Goal: Information Seeking & Learning: Learn about a topic

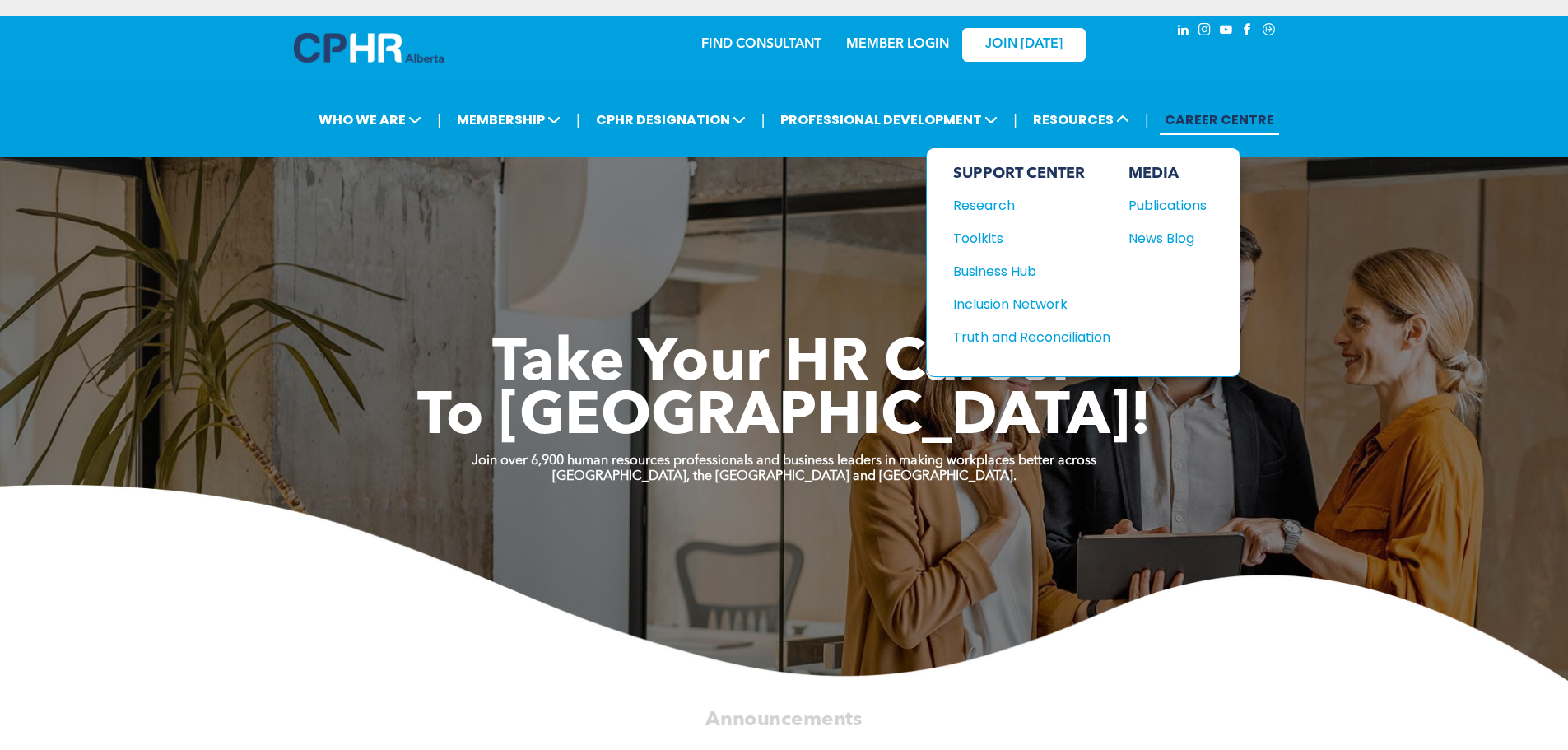
click at [1140, 242] on div "News Blog" at bounding box center [1163, 238] width 71 height 21
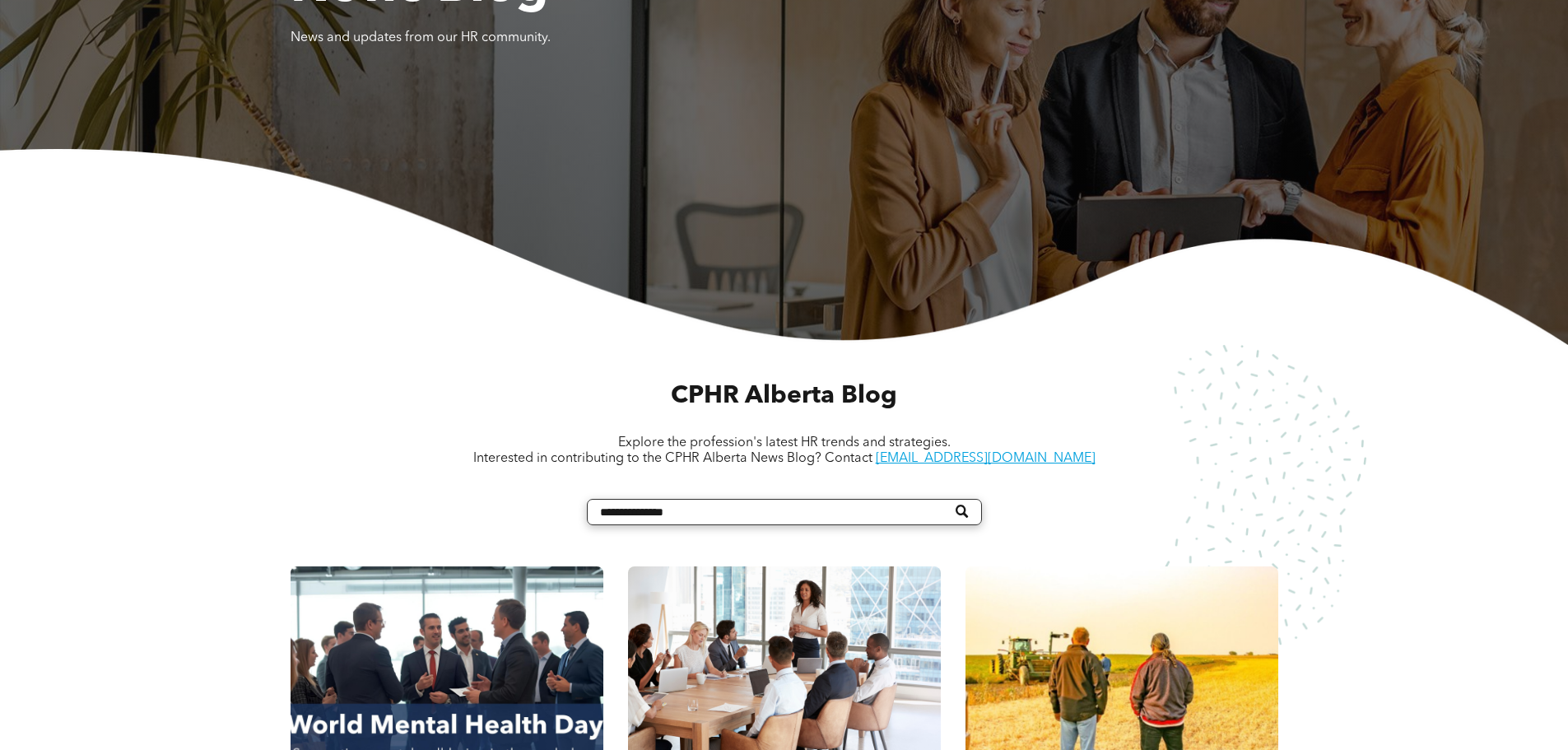
scroll to position [576, 0]
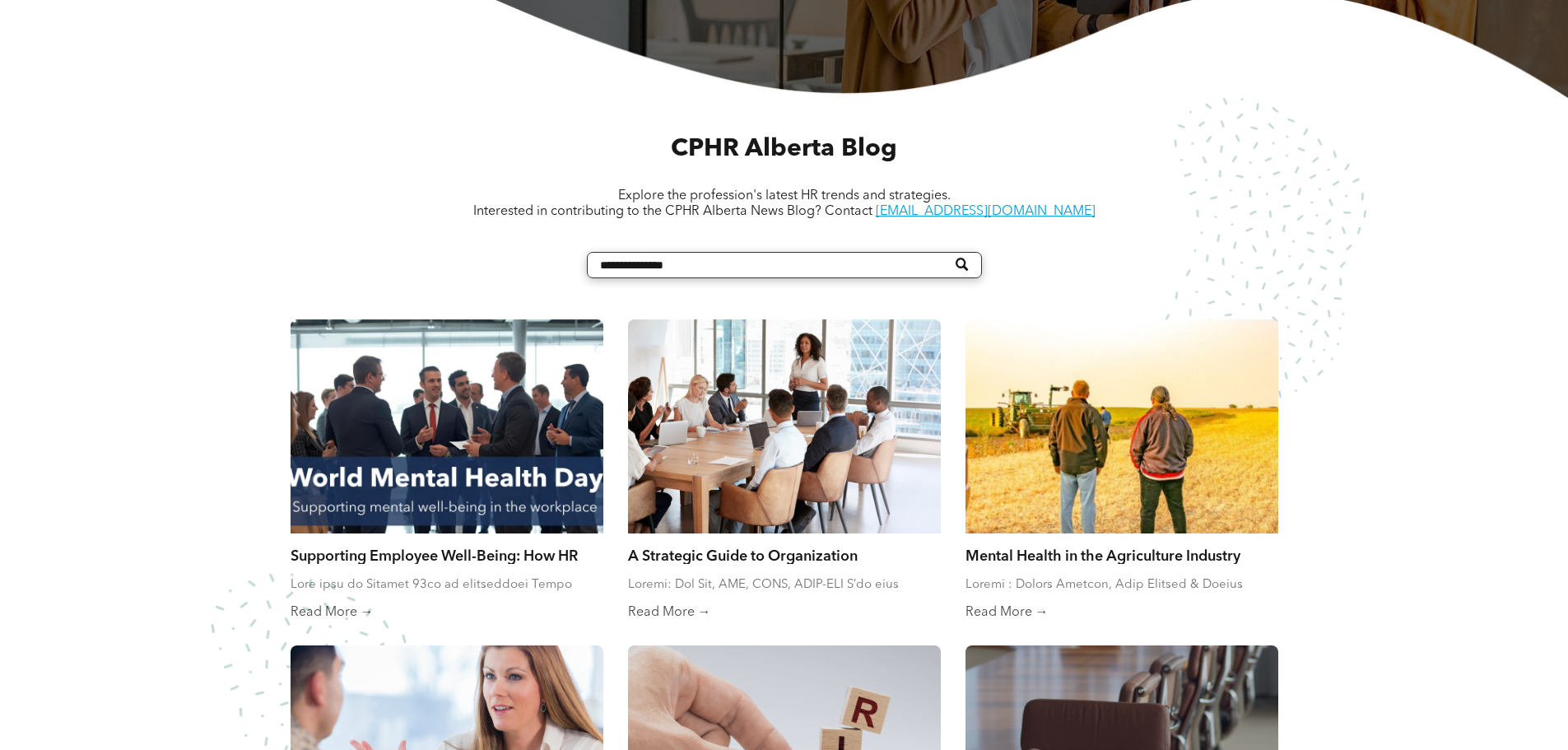
click at [525, 417] on div at bounding box center [447, 426] width 313 height 214
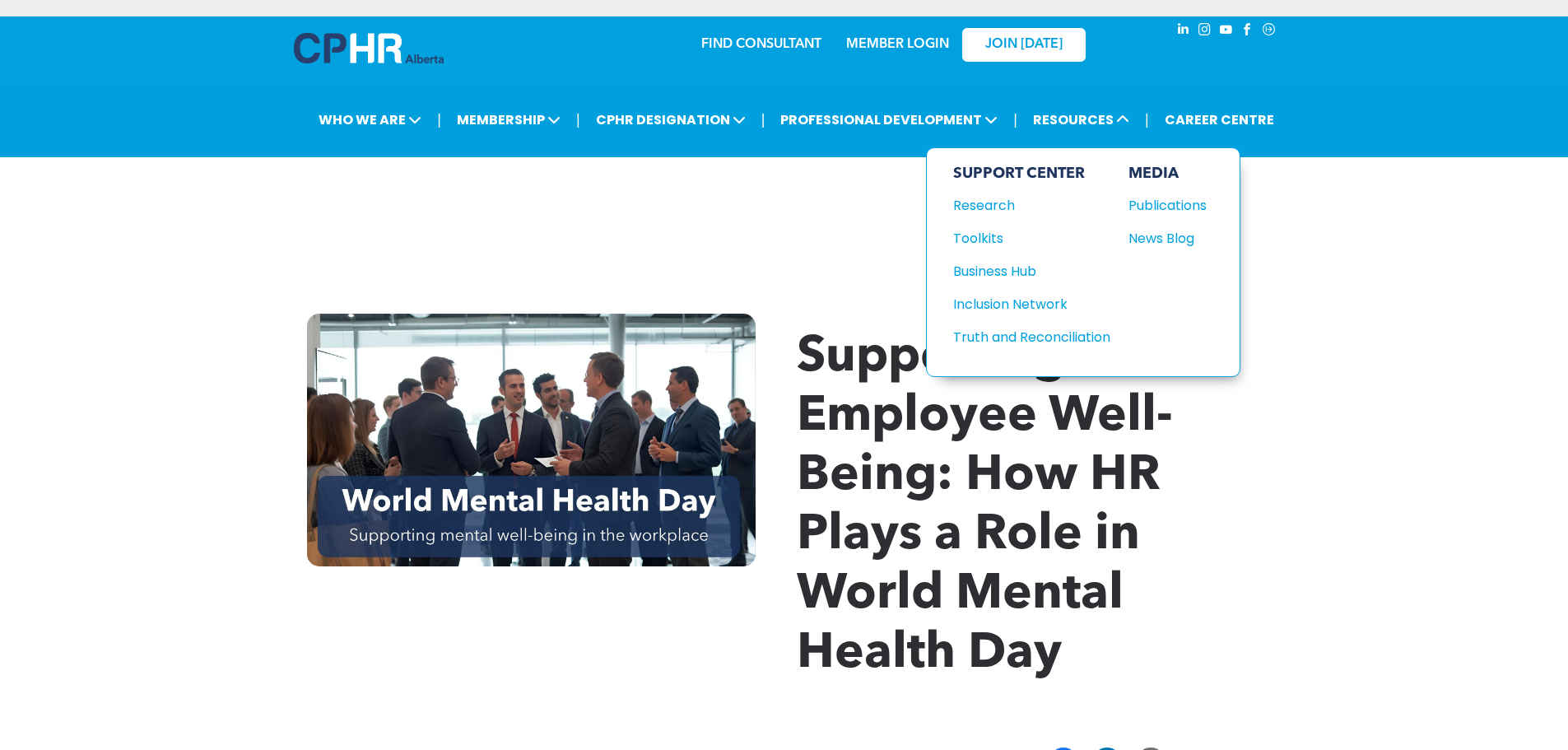
click at [1030, 270] on div "Business Hub" at bounding box center [1024, 271] width 141 height 21
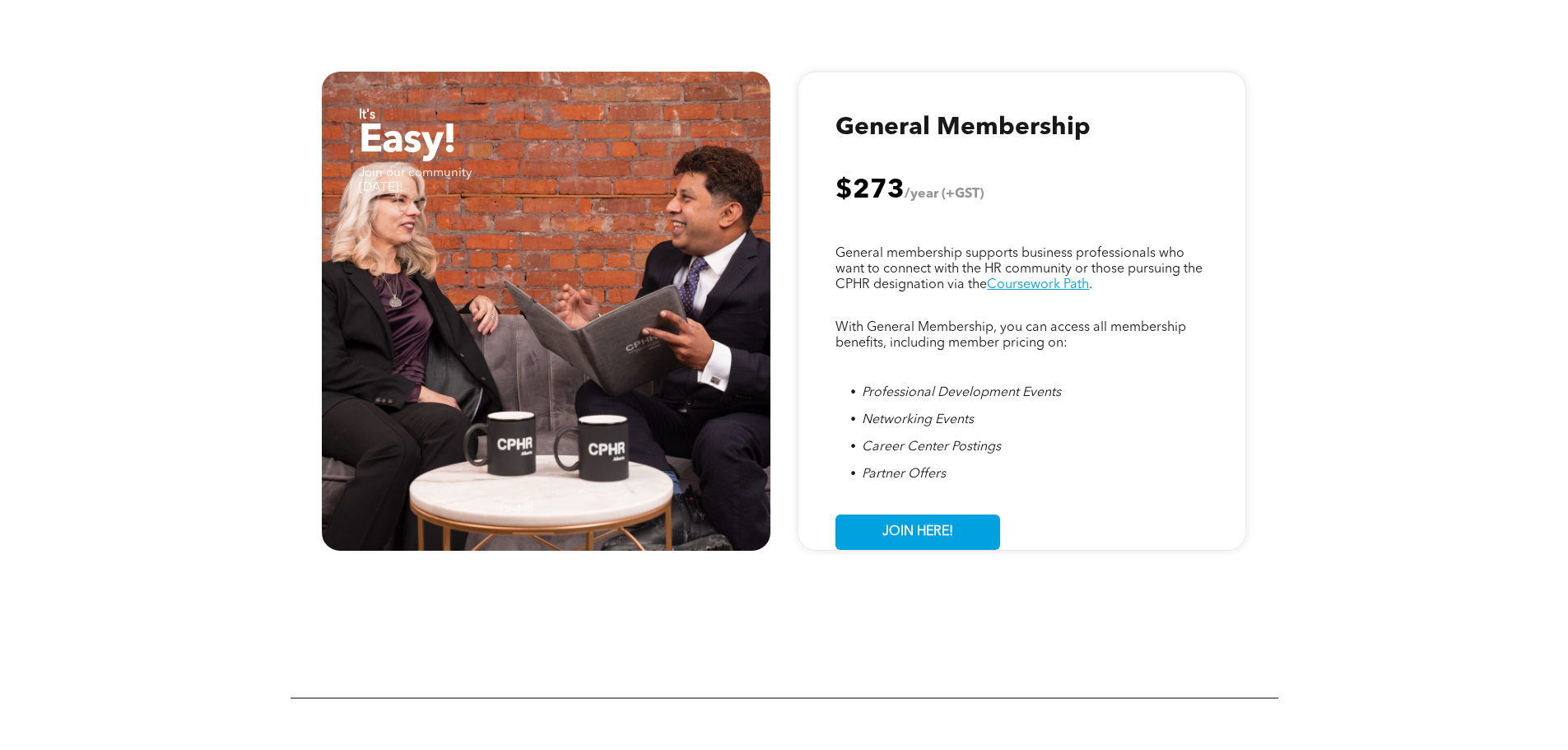
scroll to position [741, 0]
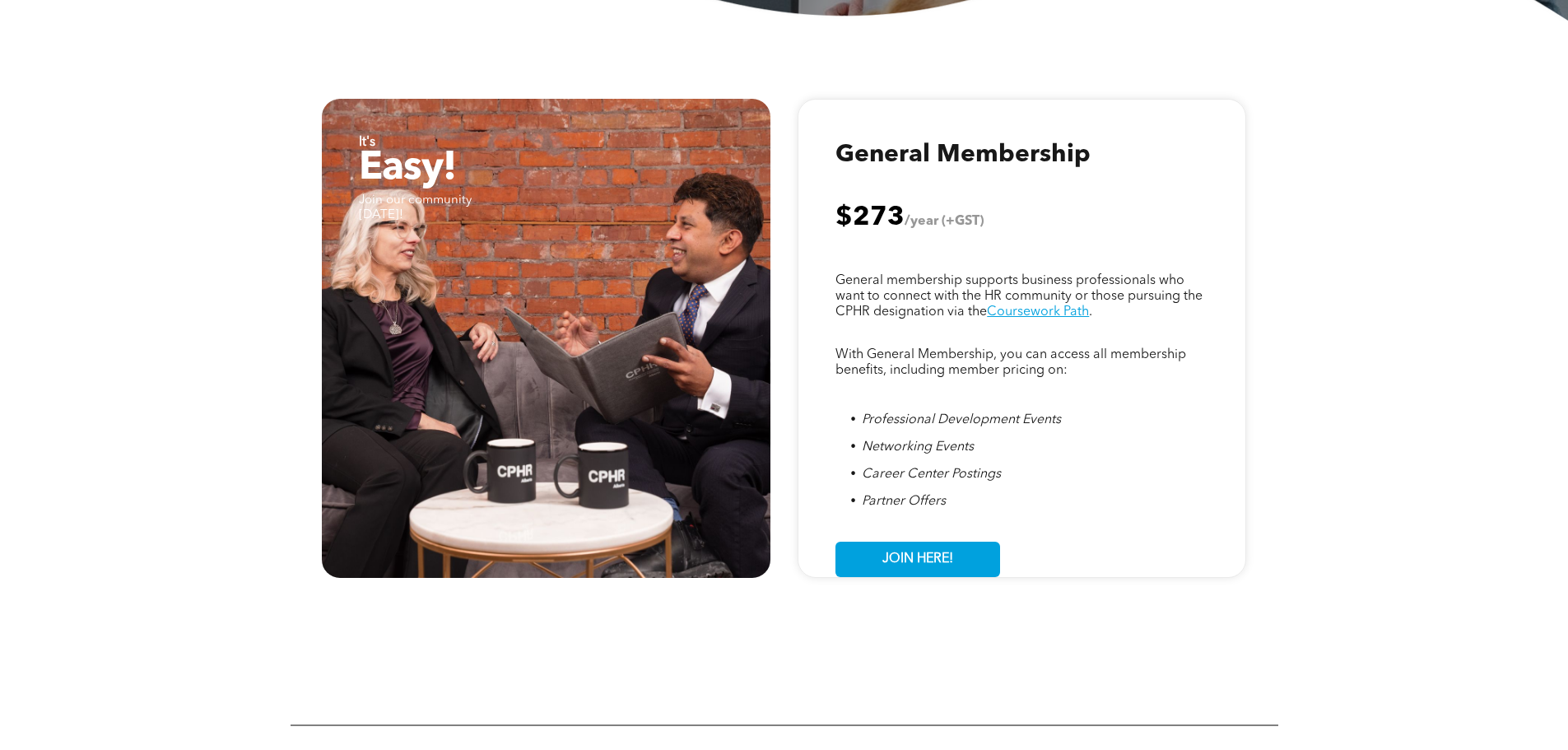
click at [179, 232] on div "It's Easy! Join our community today! Professional Development Events Networking…" at bounding box center [784, 362] width 1568 height 684
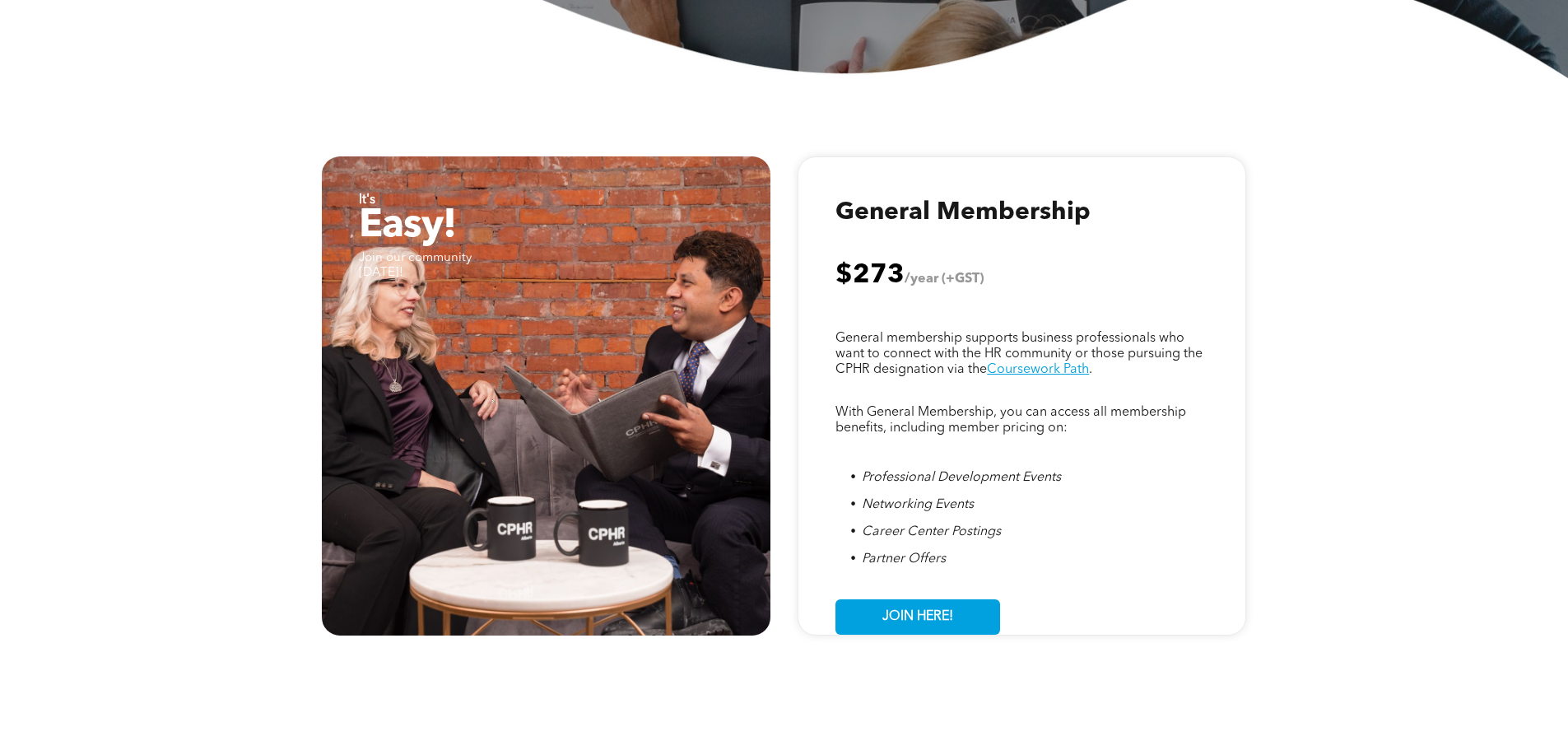
scroll to position [659, 0]
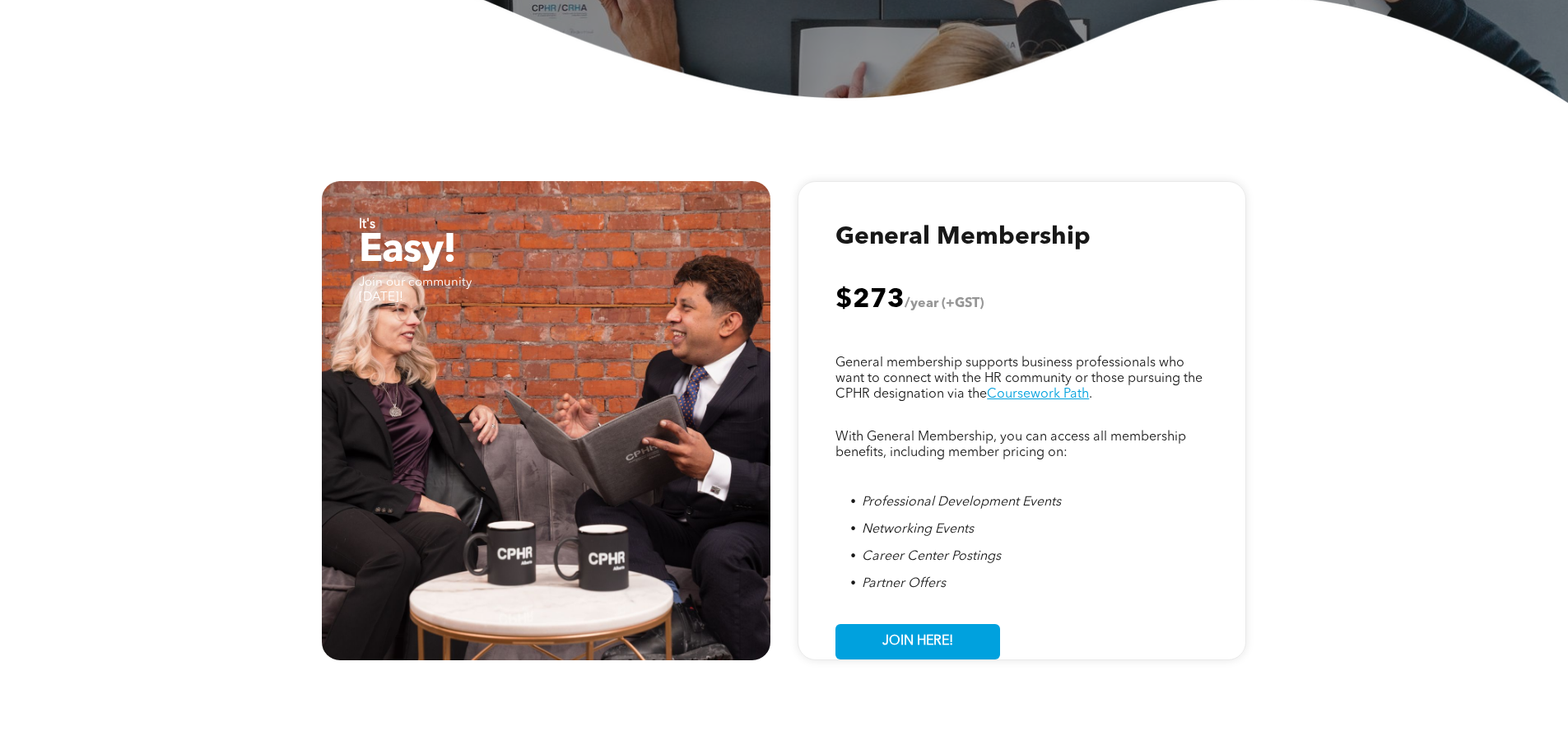
click at [942, 636] on span "JOIN HERE!" at bounding box center [918, 642] width 82 height 32
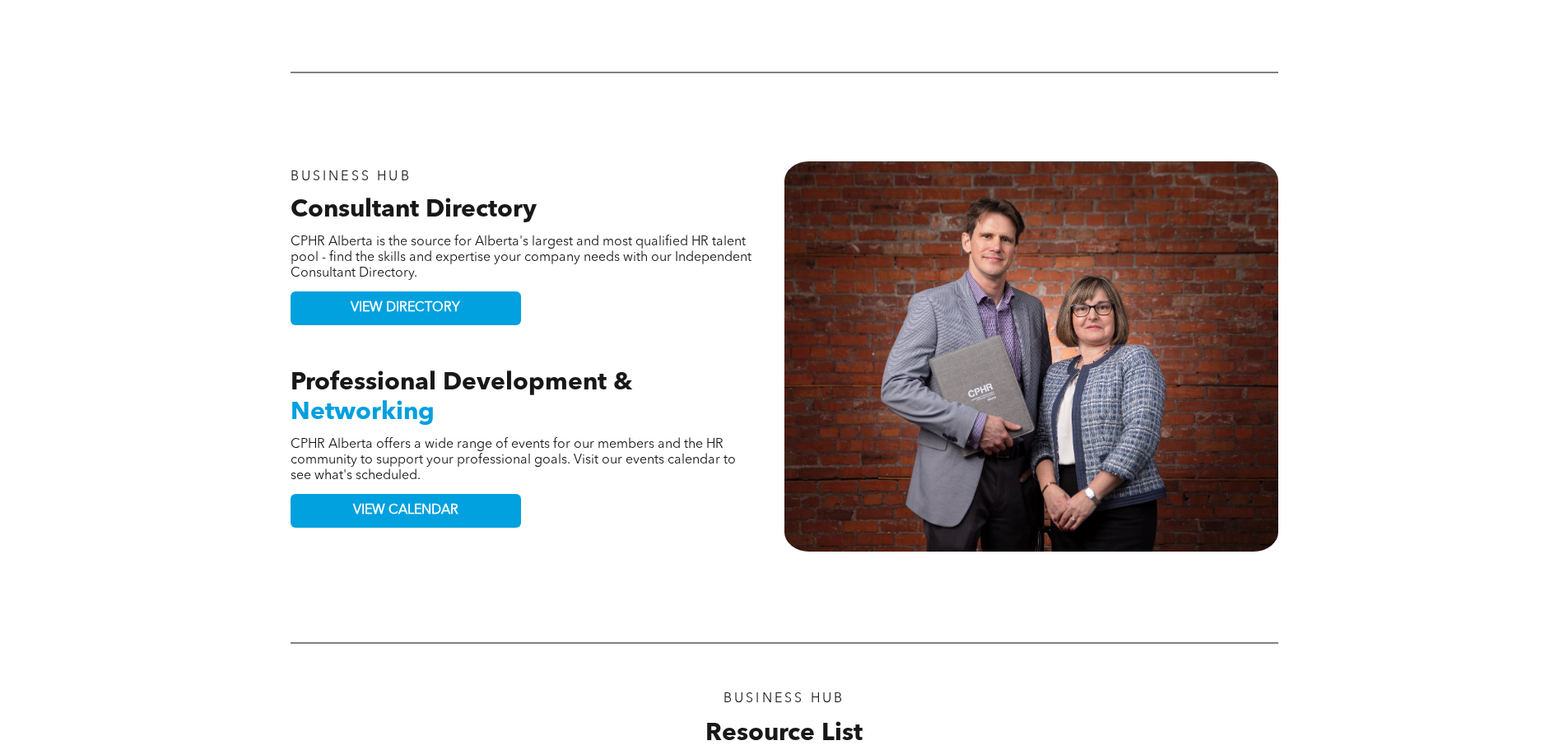
scroll to position [1400, 0]
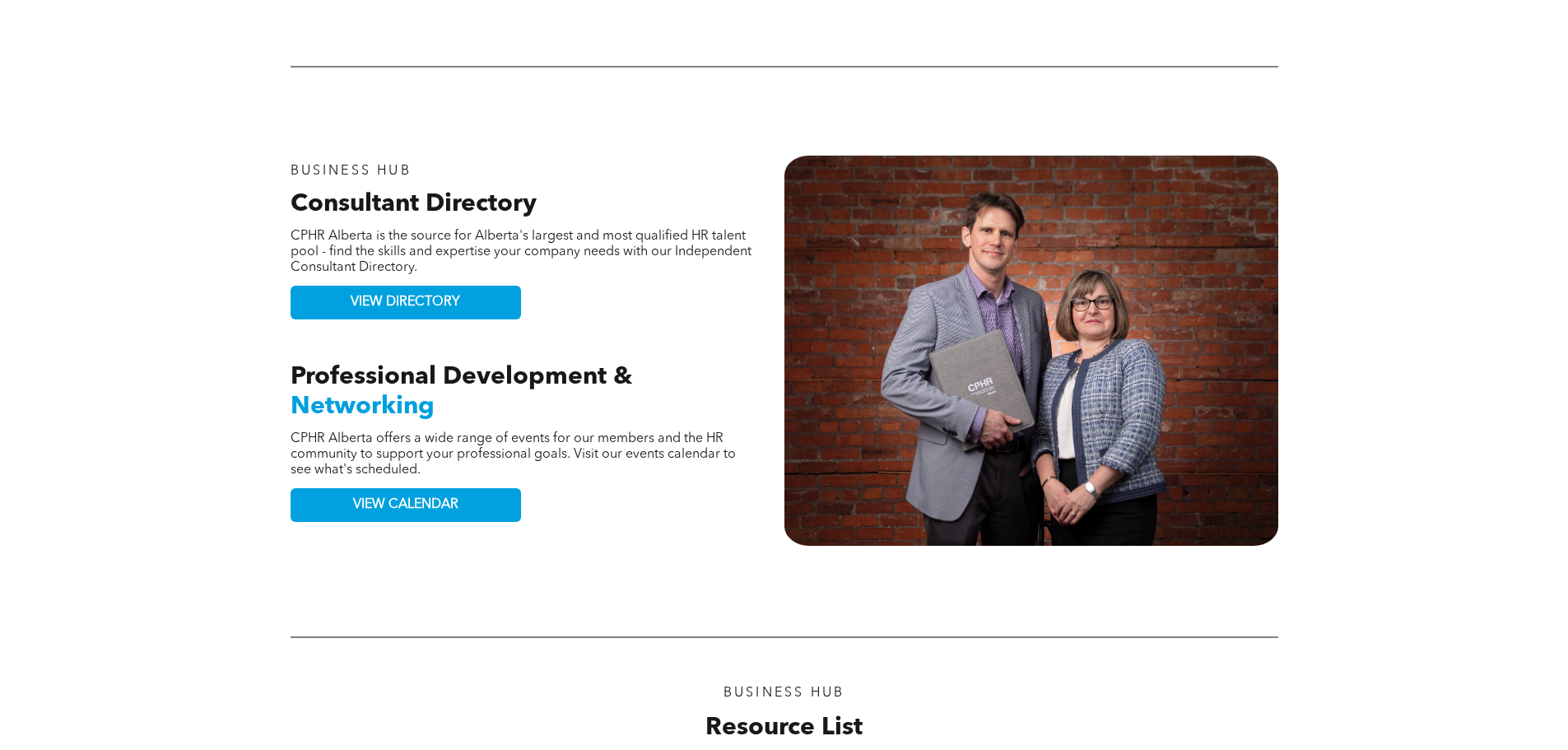
click at [436, 294] on span "VIEW DIRECTORY" at bounding box center [405, 302] width 109 height 15
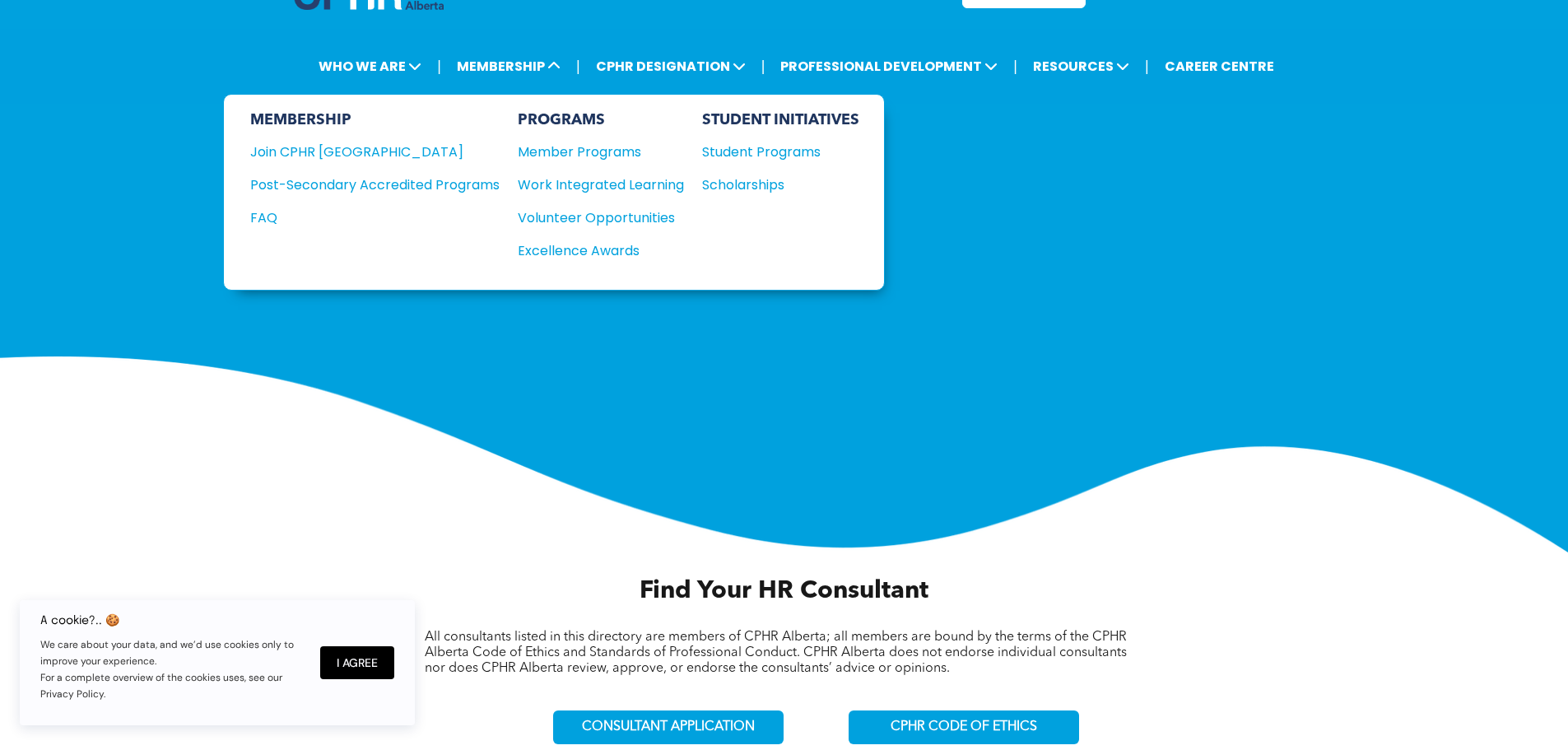
scroll to position [82, 0]
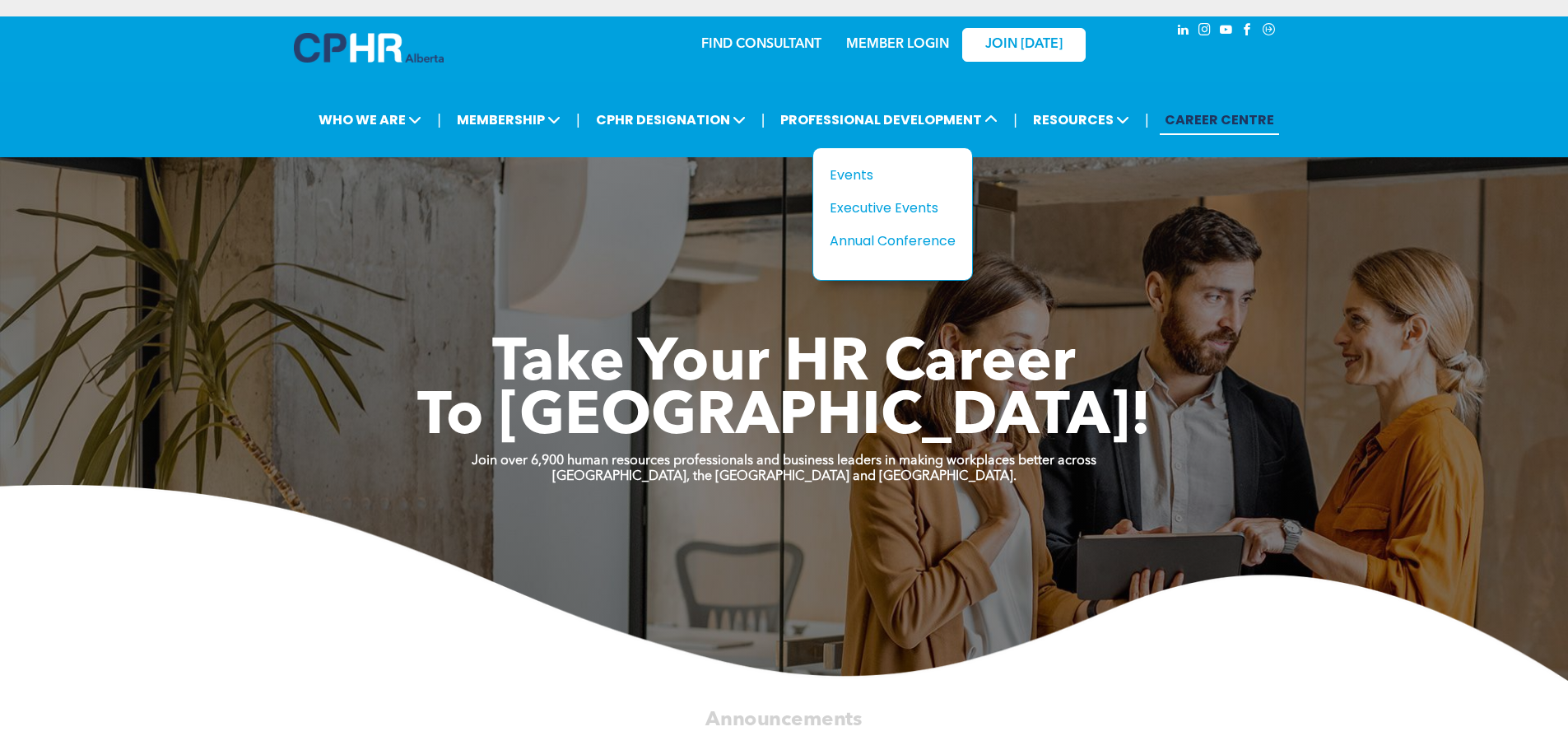
click at [915, 167] on div "Events" at bounding box center [886, 175] width 114 height 21
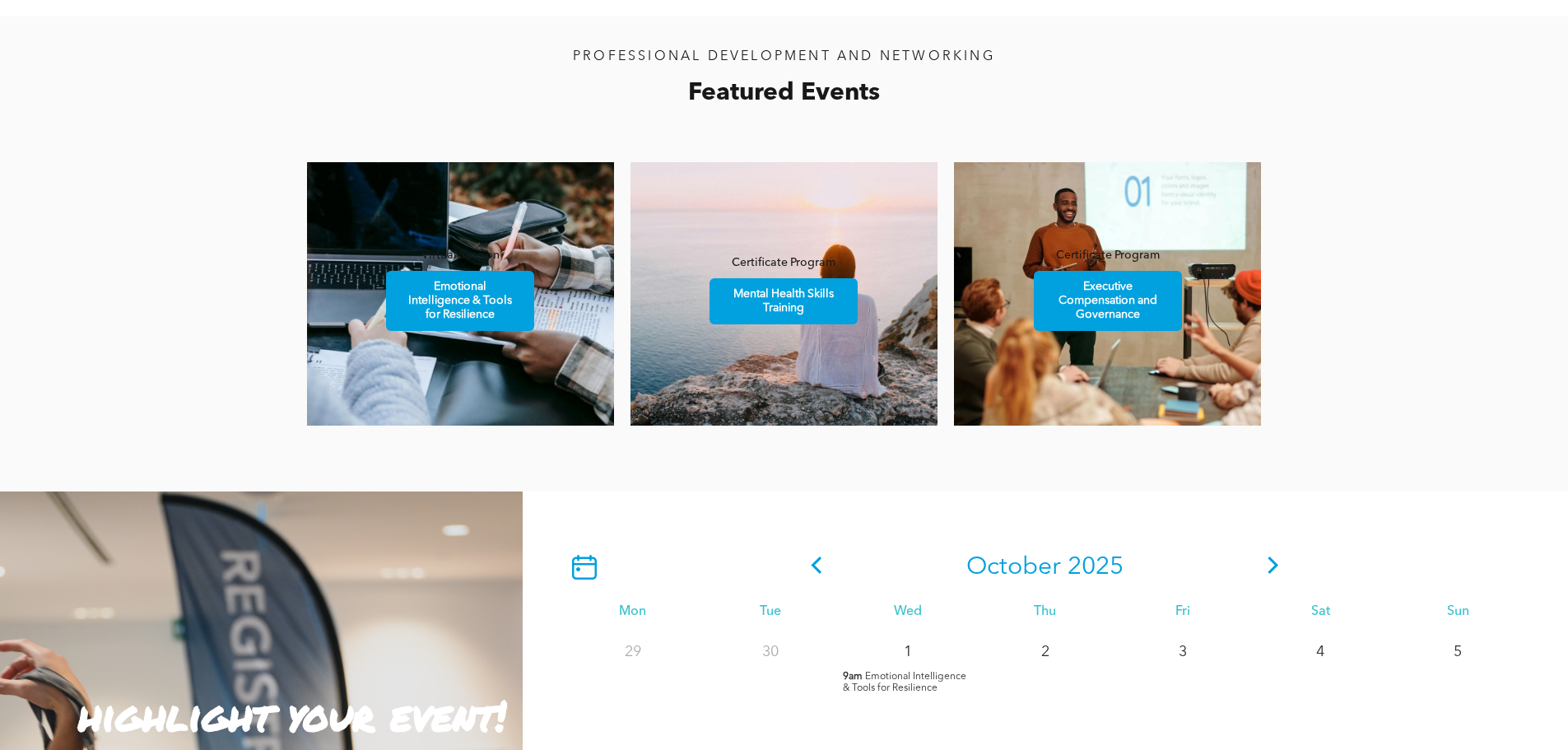
scroll to position [988, 0]
click at [194, 209] on div "PROFESSIONAL DEVELOPMENT AND NETWORKING Featured Events Virtual Session Emotion…" at bounding box center [784, 252] width 1568 height 475
click at [646, 716] on div "29" at bounding box center [632, 695] width 138 height 131
click at [191, 83] on div "PROFESSIONAL DEVELOPMENT AND NETWORKING Featured Events Virtual Session Emotion…" at bounding box center [784, 252] width 1568 height 475
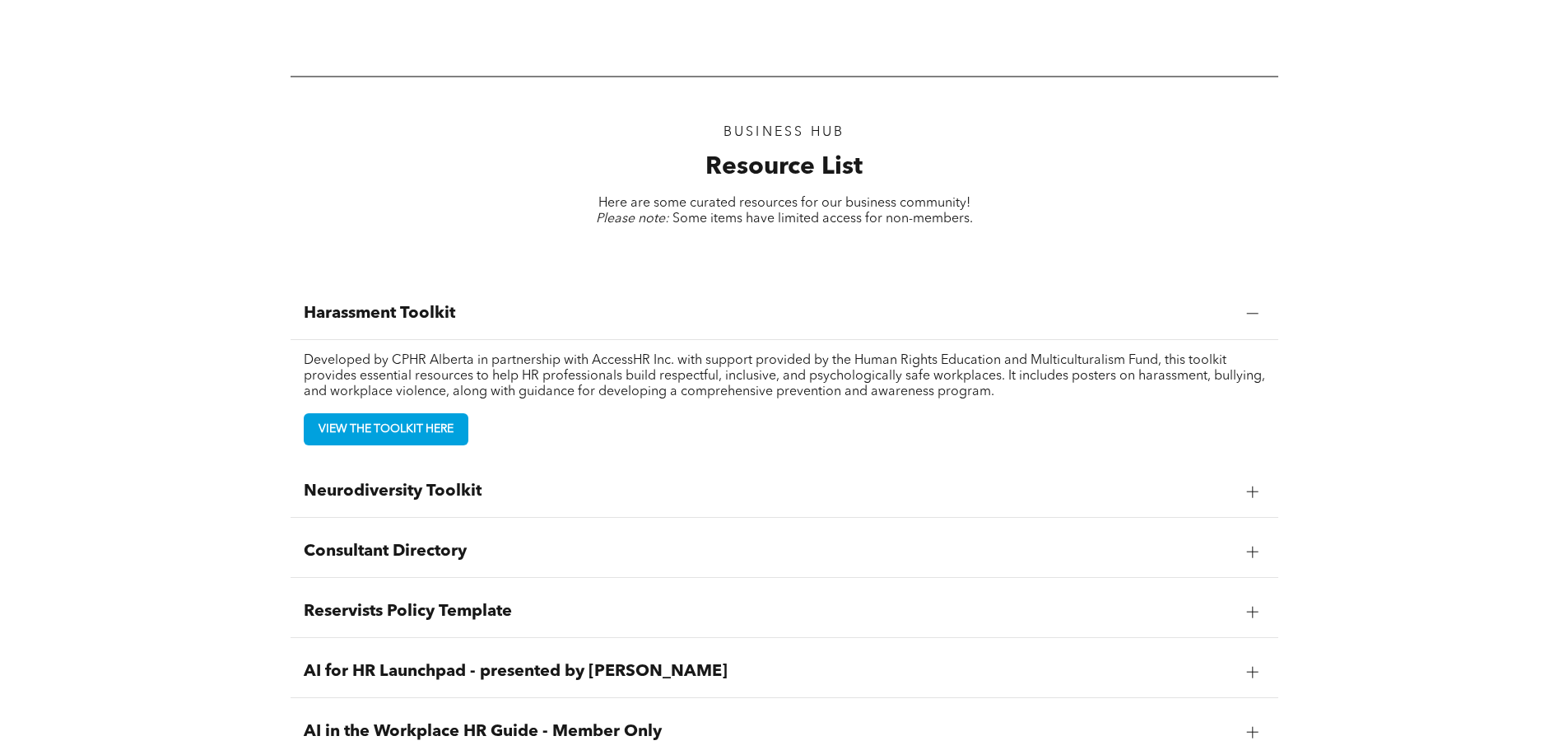
scroll to position [2058, 0]
